Goal: Task Accomplishment & Management: Use online tool/utility

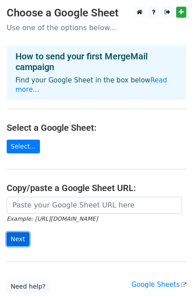
click at [16, 232] on input "Next" at bounding box center [18, 239] width 23 height 14
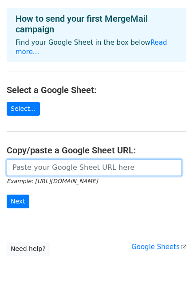
scroll to position [59, 0]
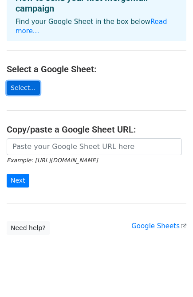
click at [30, 81] on link "Select..." at bounding box center [23, 88] width 33 height 14
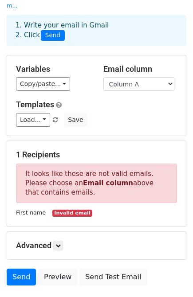
scroll to position [59, 0]
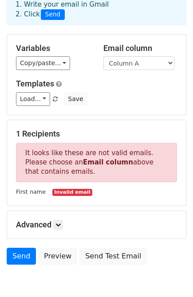
click at [35, 220] on h5 "Advanced" at bounding box center [96, 225] width 161 height 10
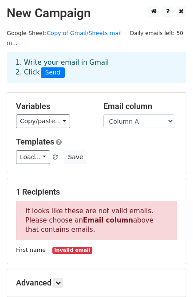
scroll to position [0, 0]
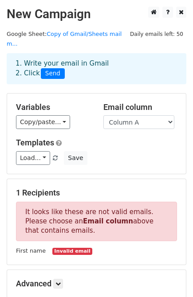
click at [51, 68] on span "Send" at bounding box center [53, 73] width 24 height 11
click at [47, 68] on span "Send" at bounding box center [53, 73] width 24 height 11
click at [46, 68] on span "Send" at bounding box center [53, 73] width 24 height 11
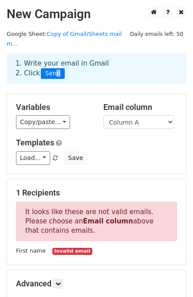
click at [56, 68] on span "Send" at bounding box center [53, 73] width 24 height 11
click at [57, 68] on span "Send" at bounding box center [53, 73] width 24 height 11
click at [58, 68] on span "Send" at bounding box center [53, 73] width 24 height 11
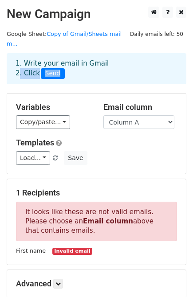
click at [58, 68] on span "Send" at bounding box center [53, 73] width 24 height 11
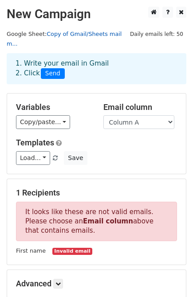
click at [63, 36] on link "Copy of Gmail/Sheets mail m..." at bounding box center [64, 39] width 115 height 17
click at [43, 68] on span "Send" at bounding box center [53, 73] width 24 height 11
click at [50, 68] on span "Send" at bounding box center [53, 73] width 24 height 11
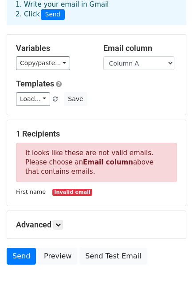
scroll to position [92, 0]
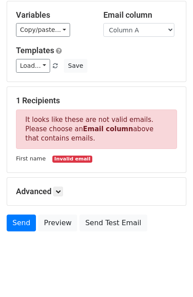
click at [49, 187] on h5 "Advanced" at bounding box center [96, 192] width 161 height 10
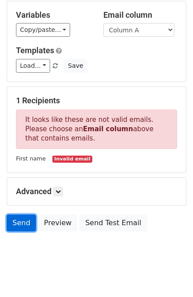
click at [21, 215] on link "Send" at bounding box center [21, 223] width 29 height 17
